Goal: Find specific page/section: Find specific page/section

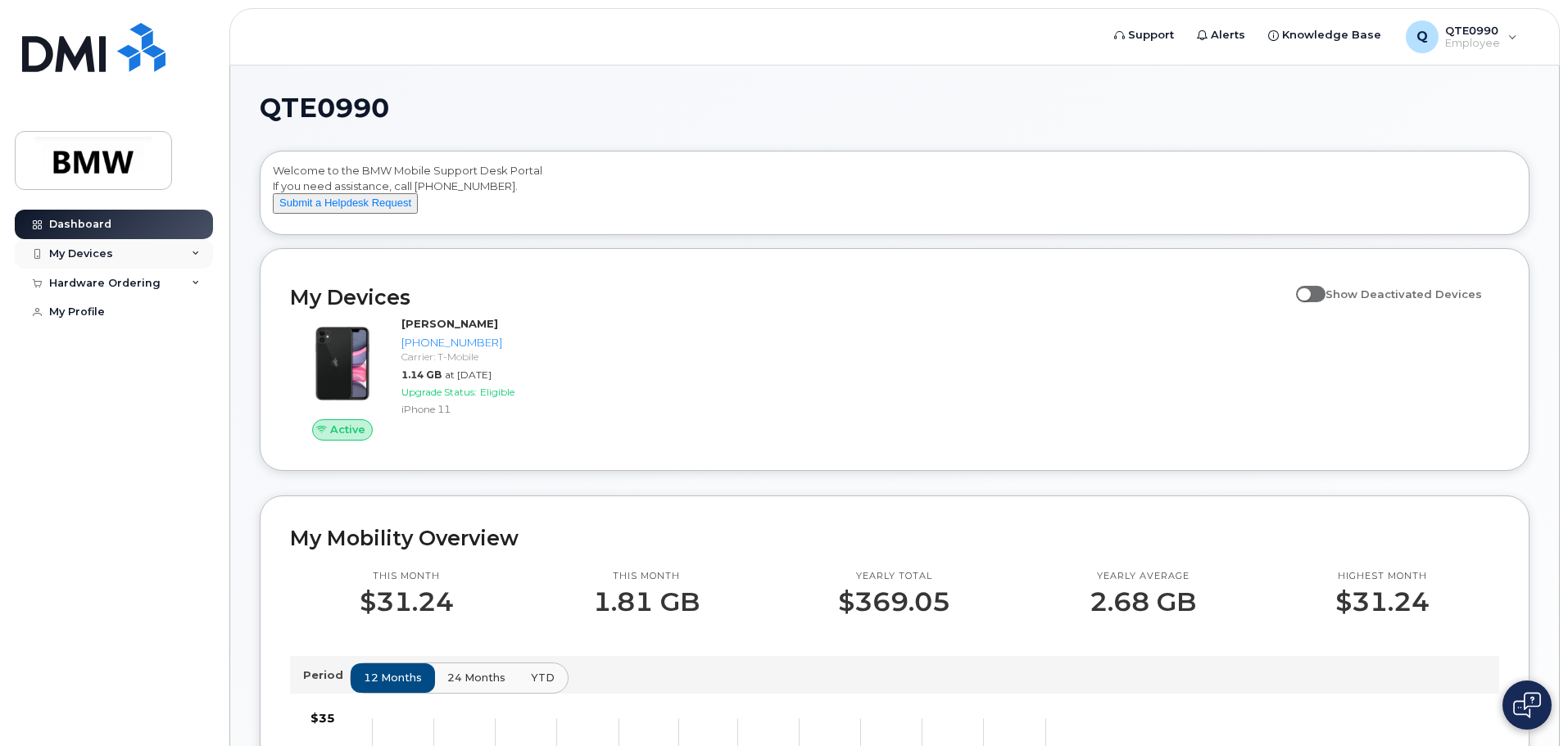
click at [106, 254] on div "My Devices" at bounding box center [81, 253] width 64 height 13
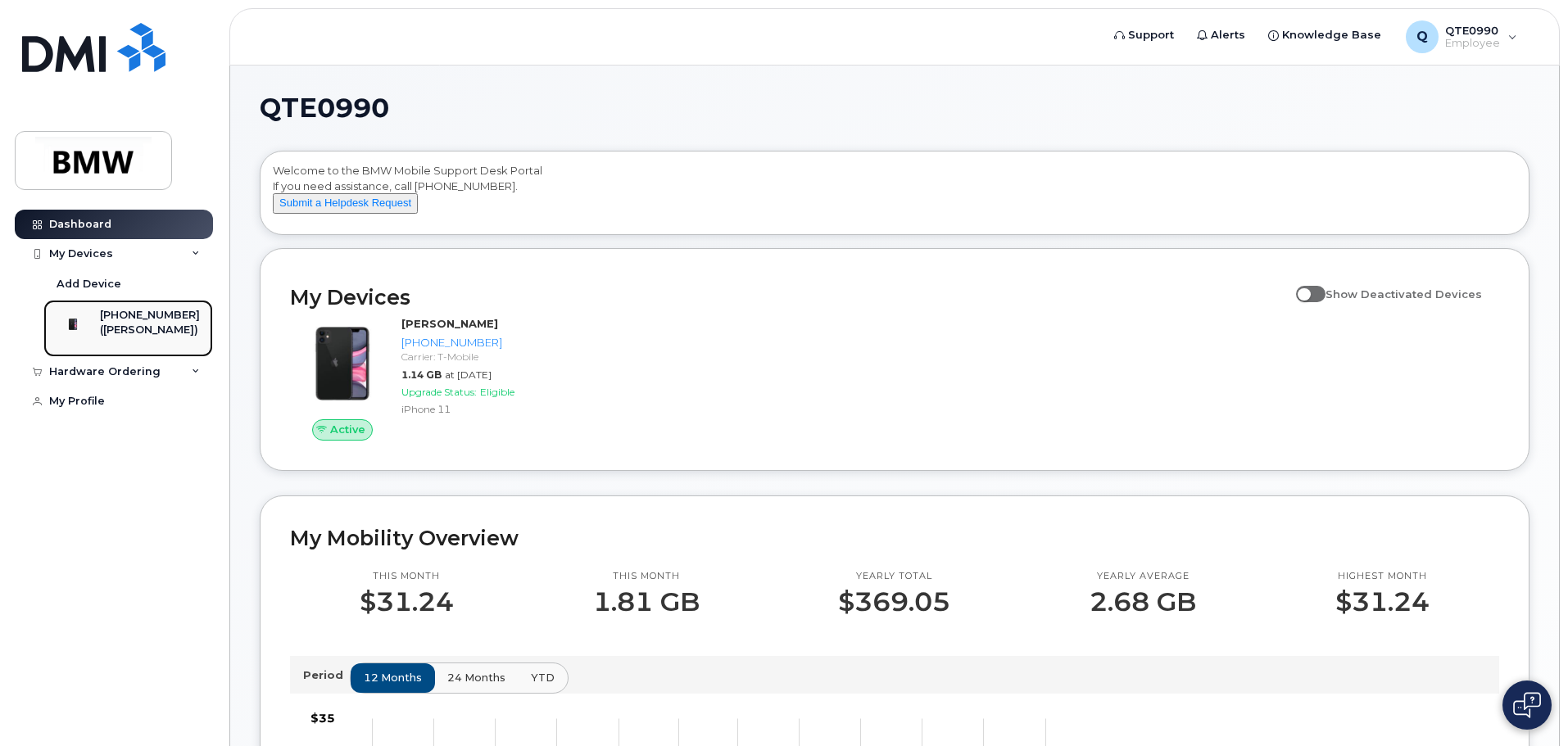
click at [131, 318] on div "[PHONE_NUMBER]" at bounding box center [149, 315] width 100 height 15
